Goal: Task Accomplishment & Management: Complete application form

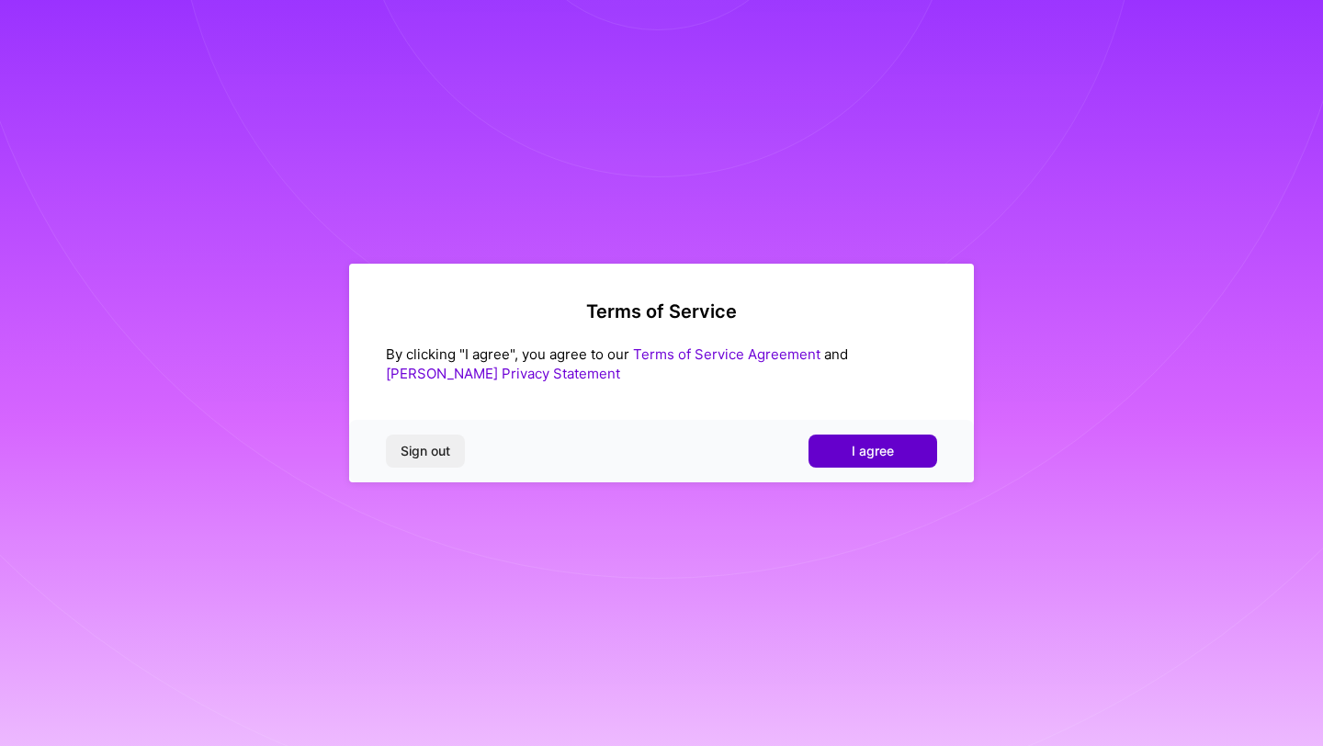
click at [838, 450] on button "I agree" at bounding box center [872, 451] width 129 height 33
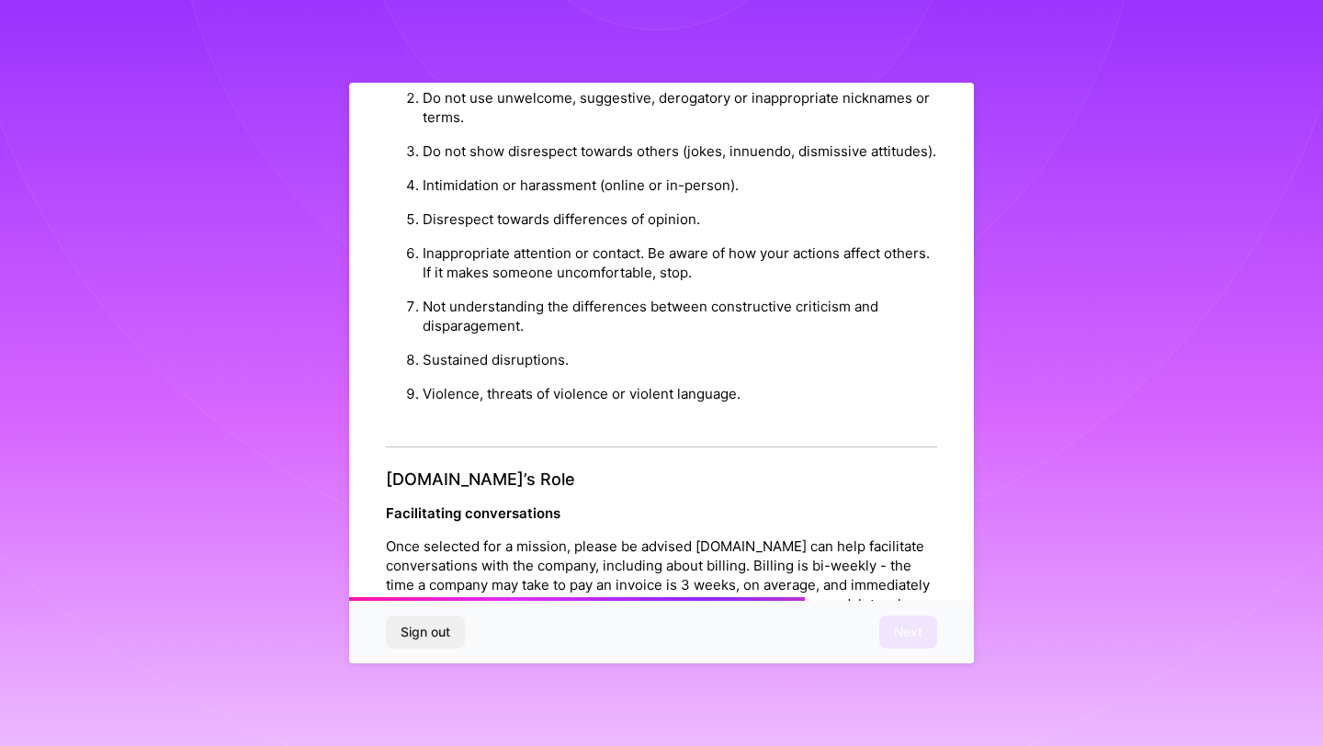
scroll to position [1947, 0]
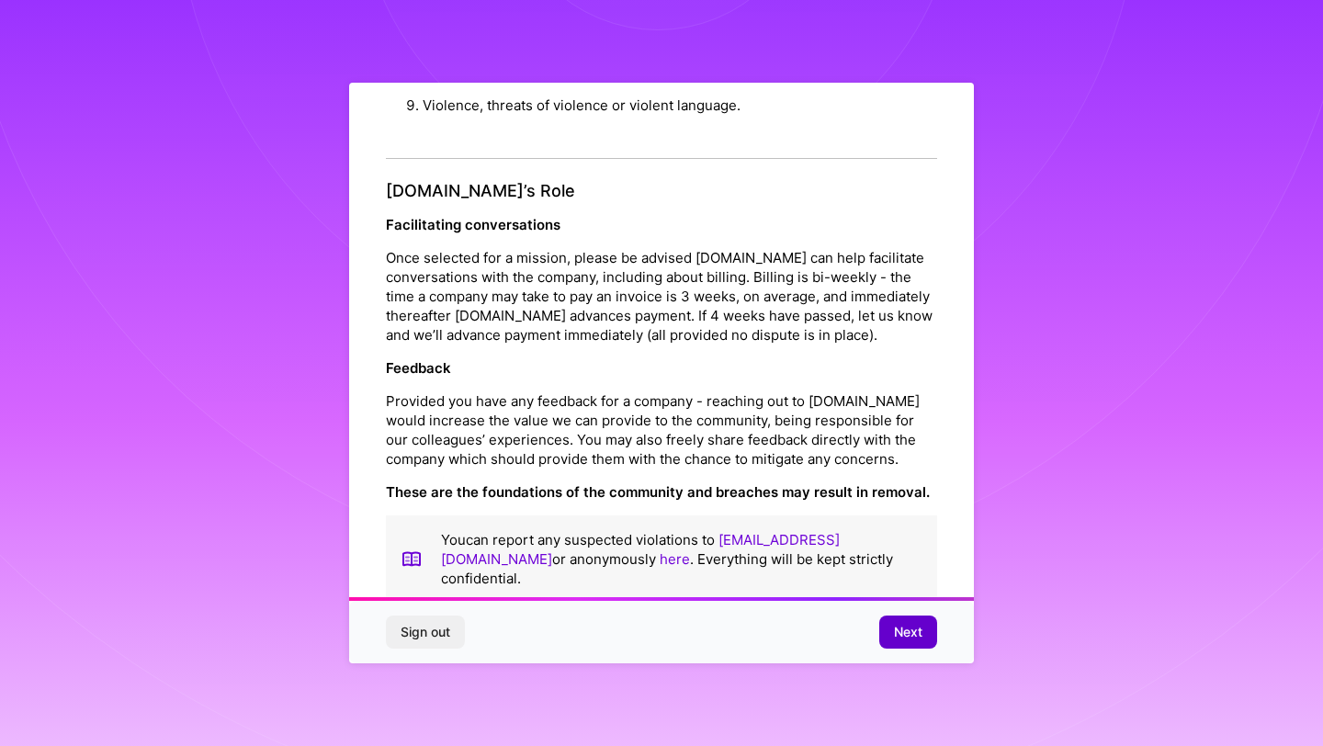
click at [923, 622] on button "Next" at bounding box center [908, 632] width 58 height 33
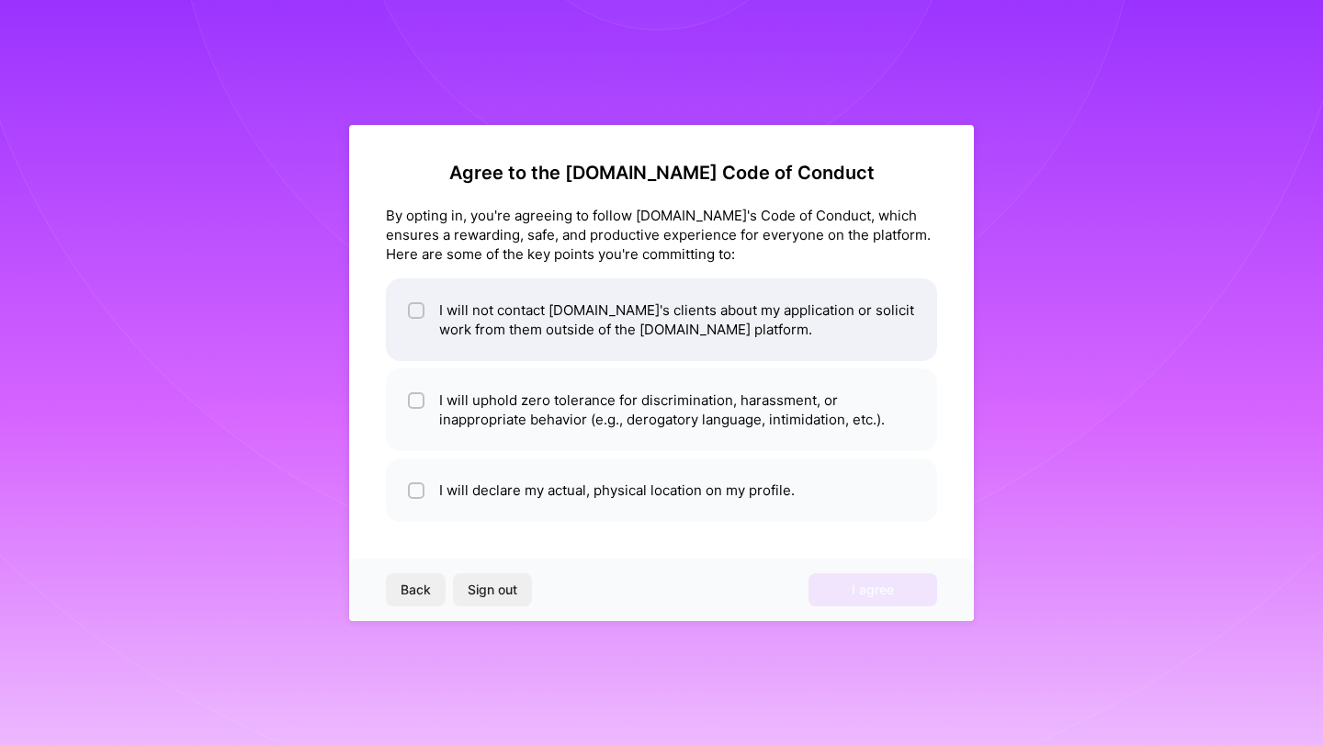
click at [410, 312] on div at bounding box center [416, 310] width 17 height 17
checkbox input "true"
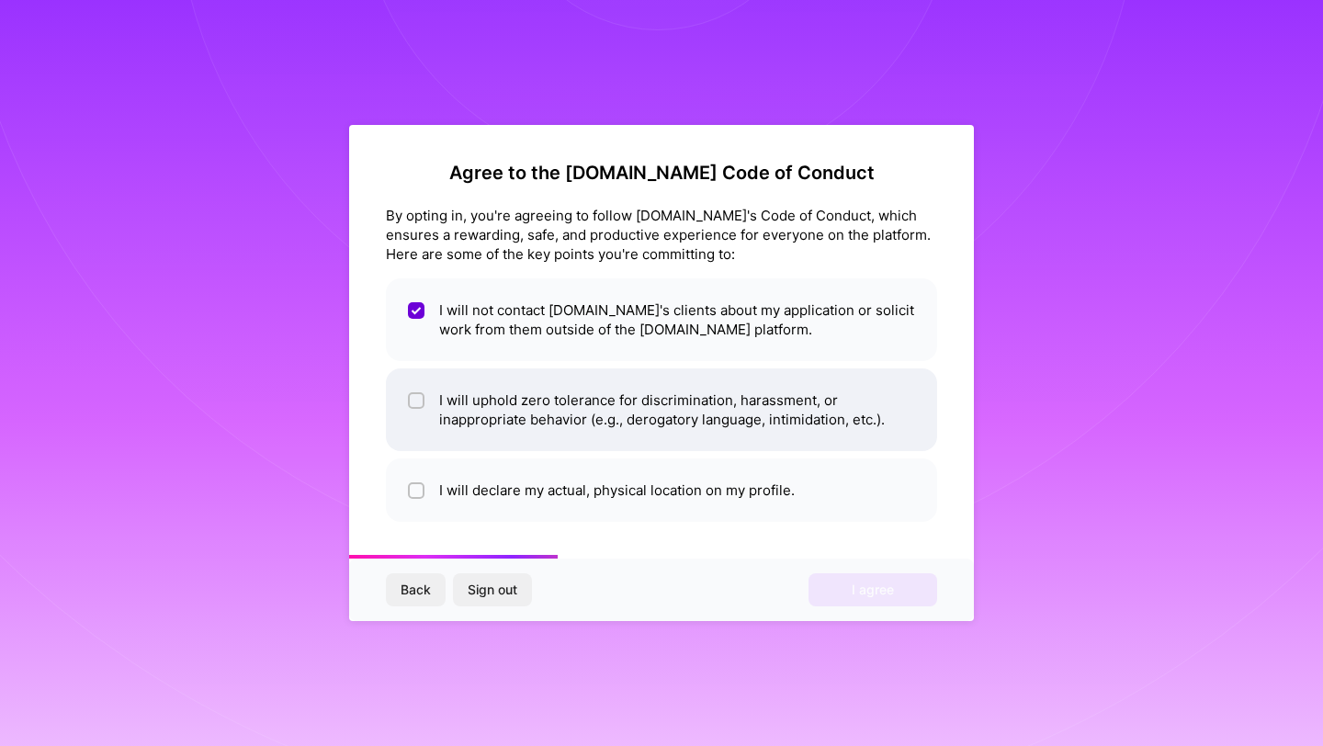
click at [410, 399] on div at bounding box center [416, 400] width 17 height 17
checkbox input "true"
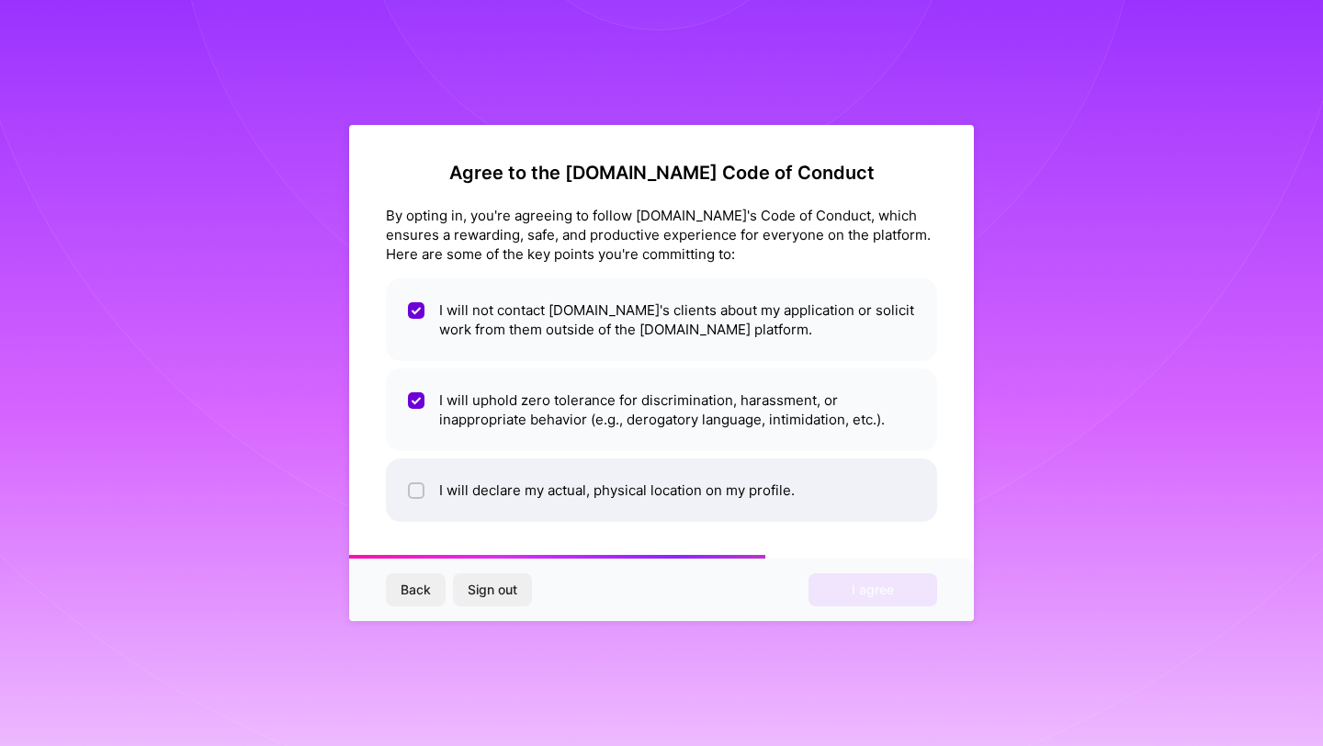
click at [413, 488] on input "checkbox" at bounding box center [418, 491] width 13 height 13
checkbox input "true"
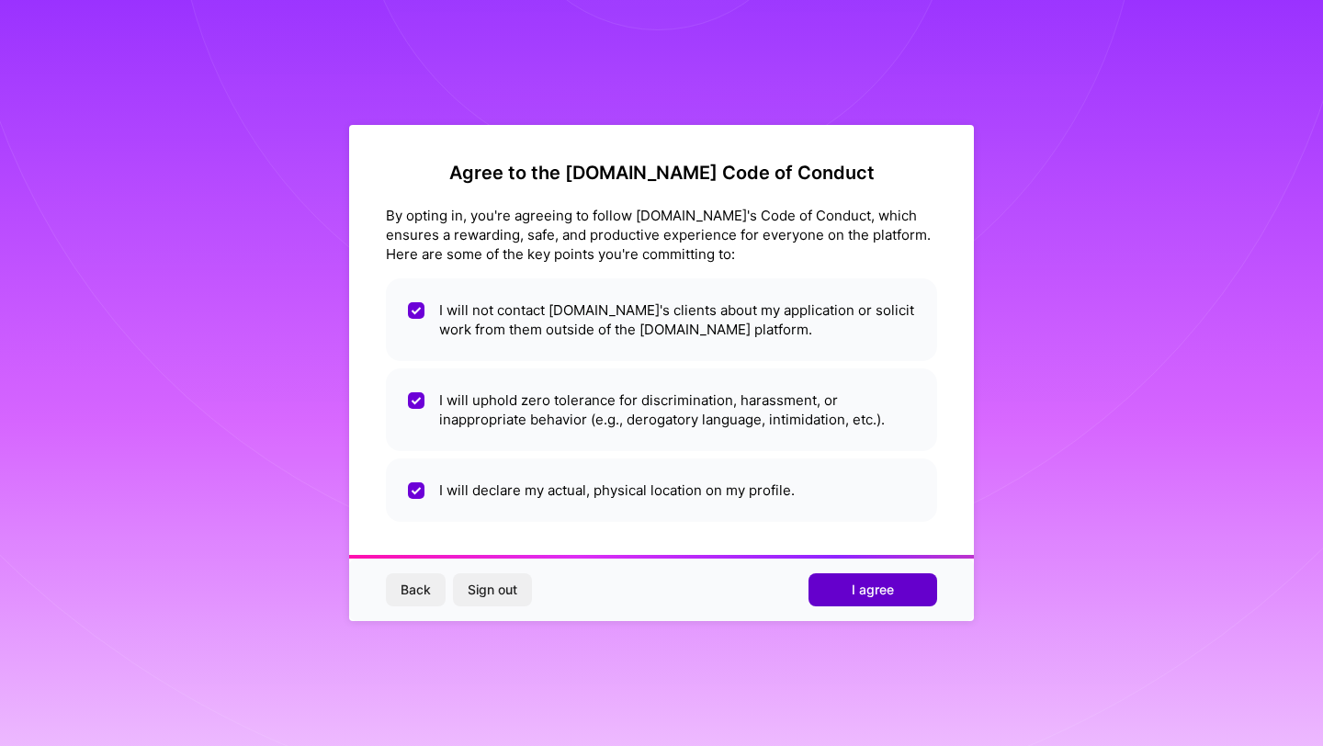
click at [845, 600] on button "I agree" at bounding box center [872, 589] width 129 height 33
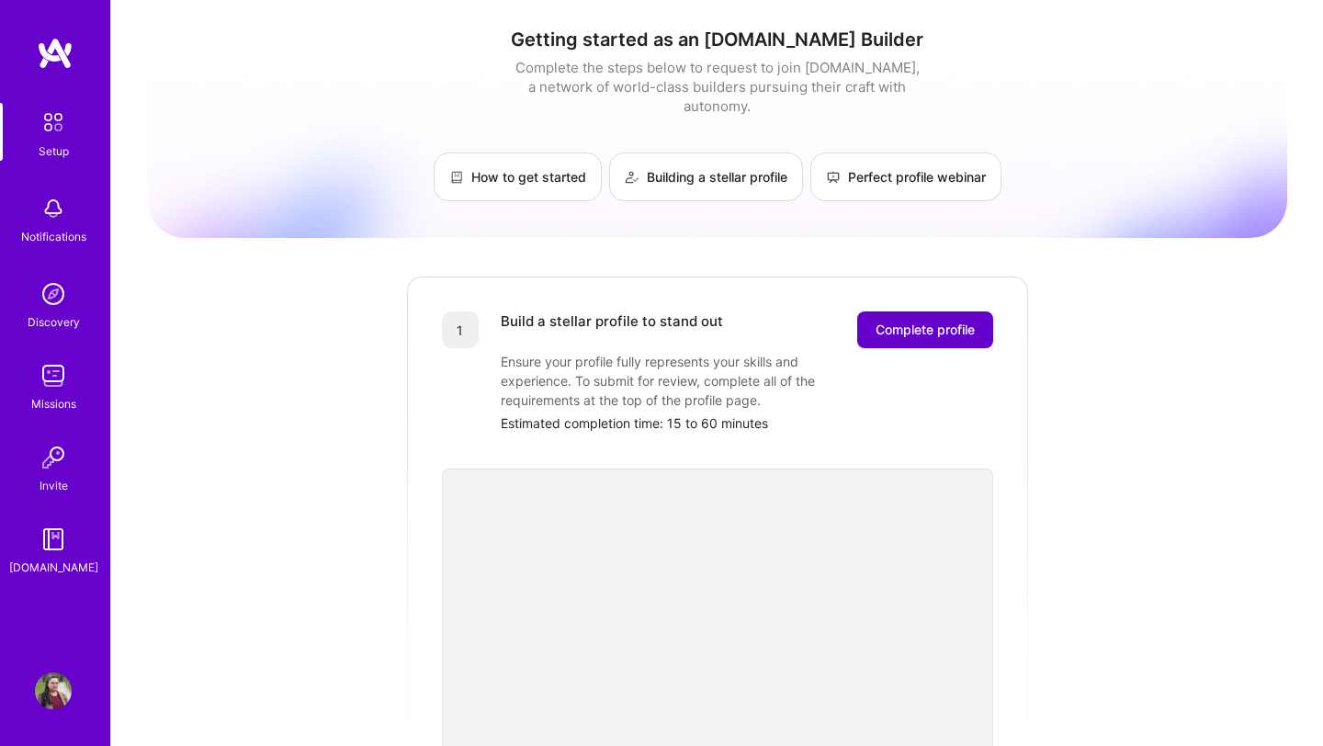
click at [952, 321] on span "Complete profile" at bounding box center [925, 330] width 99 height 18
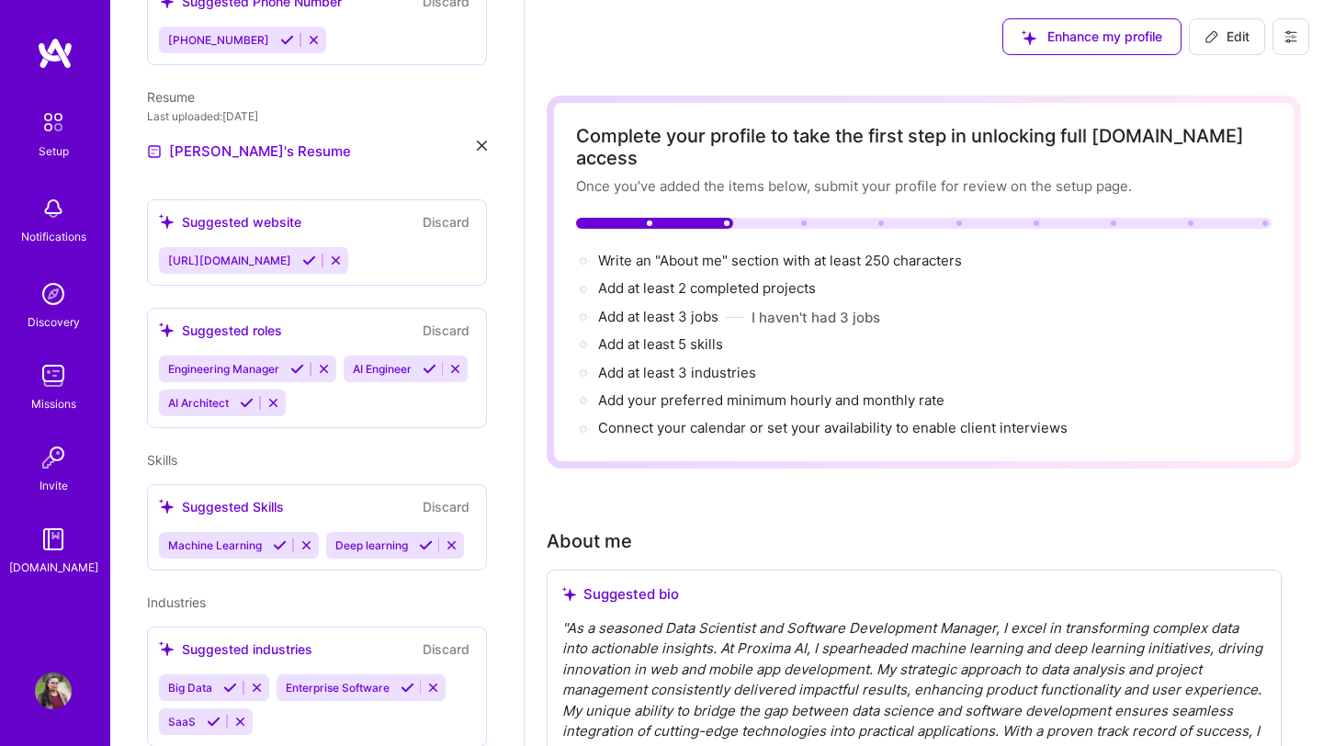
scroll to position [586, 0]
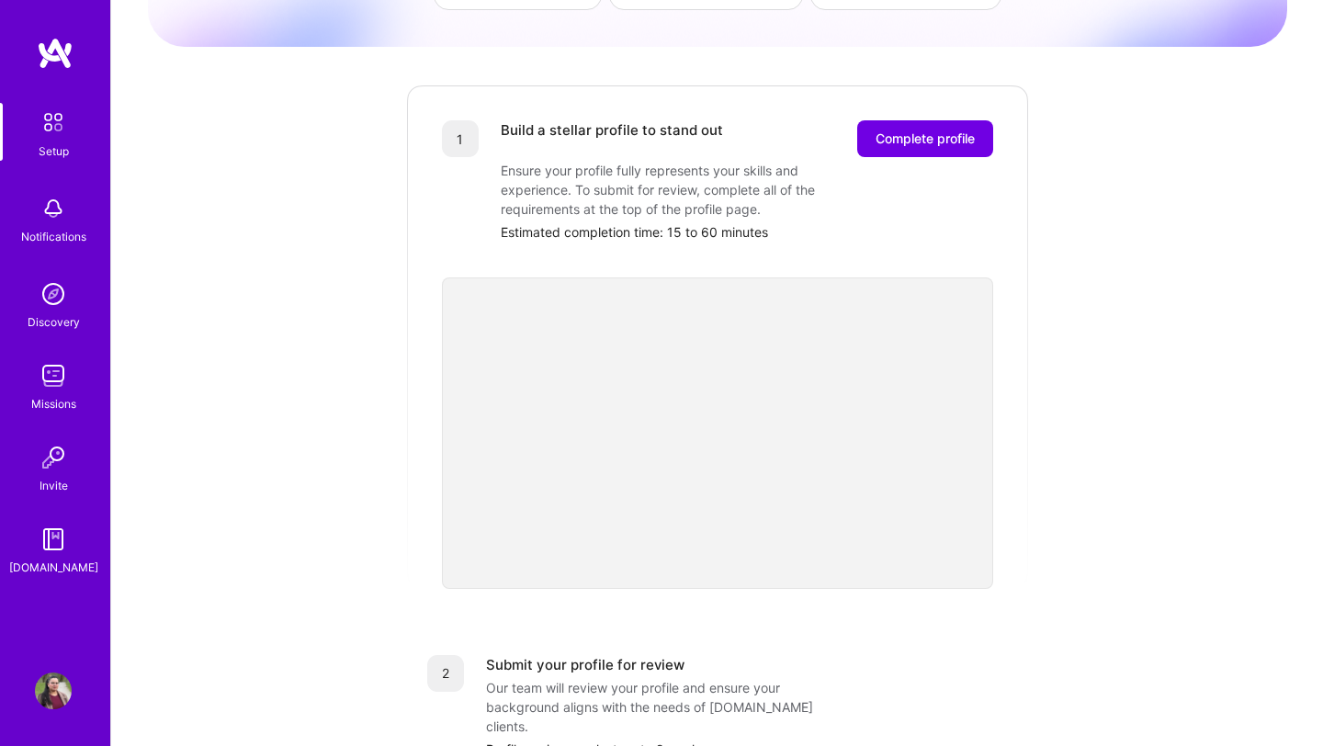
scroll to position [200, 0]
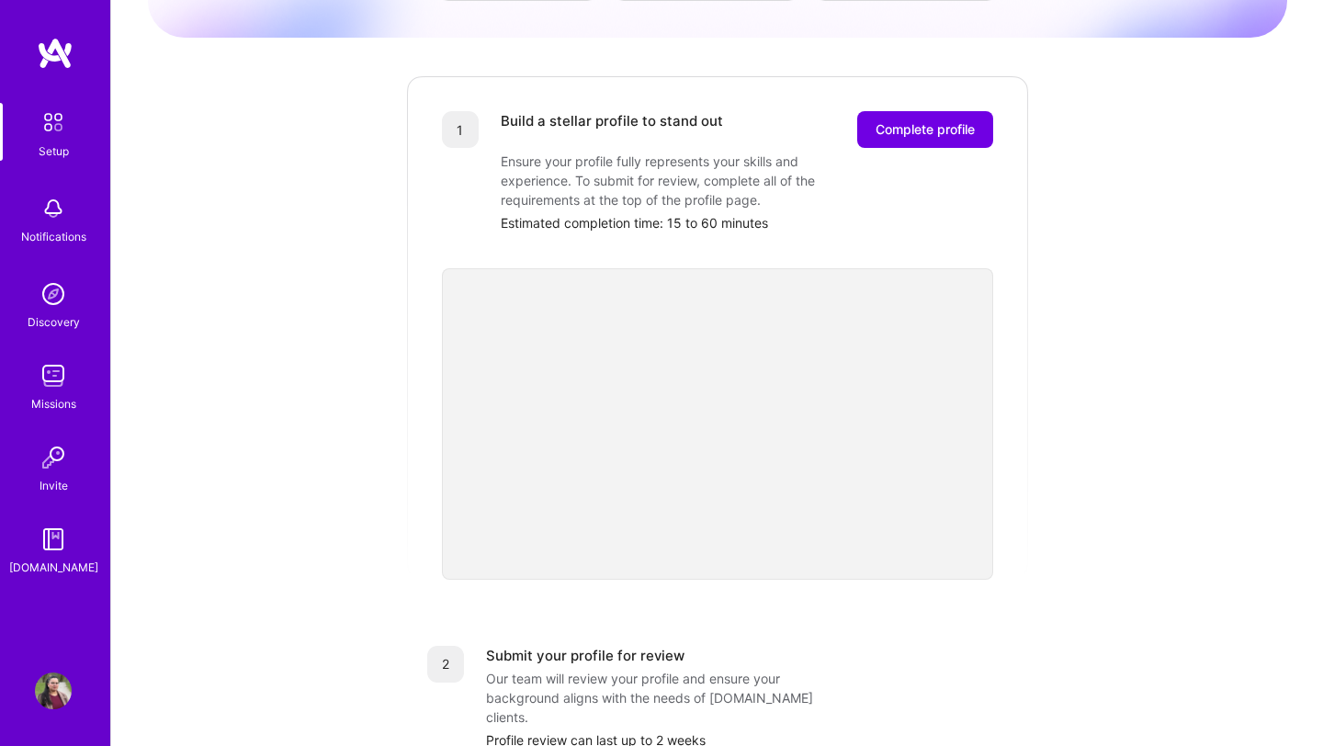
click at [1059, 529] on div "Getting started as an [DOMAIN_NAME] Builder Complete the steps below to request…" at bounding box center [717, 517] width 1139 height 1408
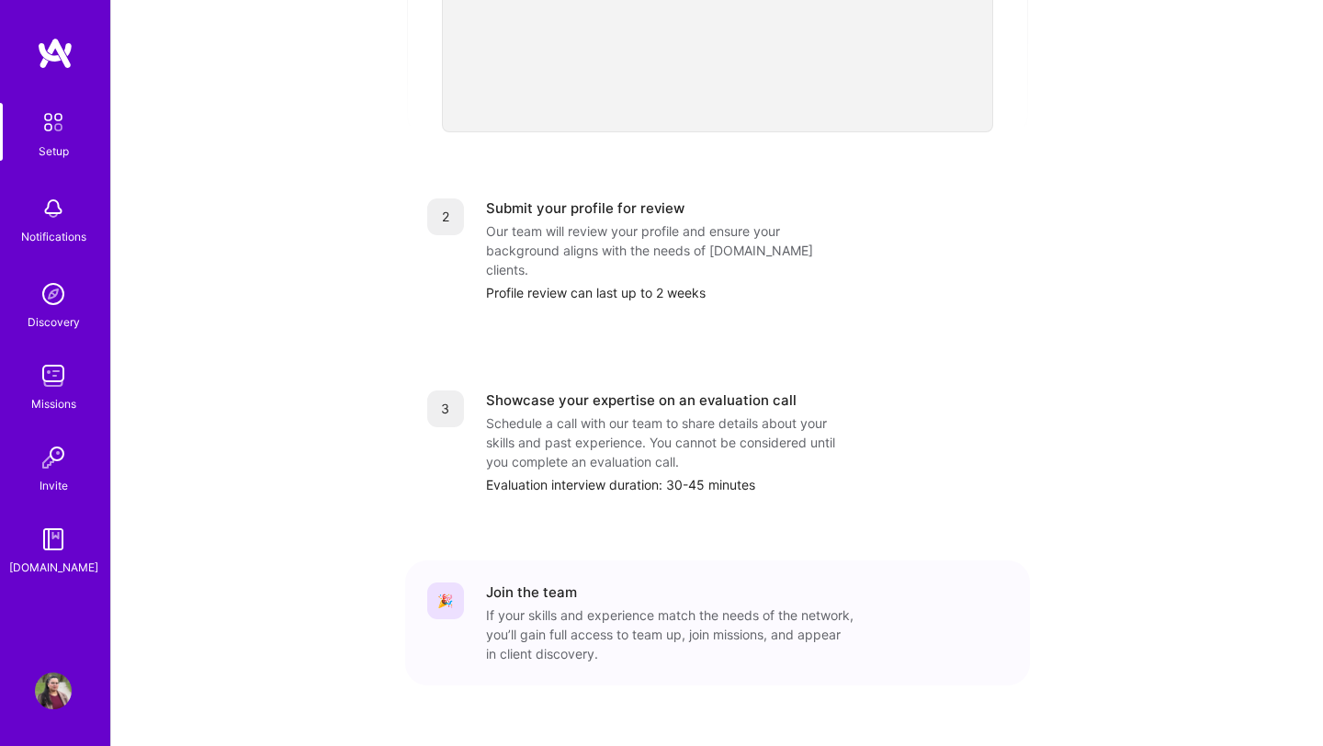
scroll to position [650, 0]
